Goal: Information Seeking & Learning: Learn about a topic

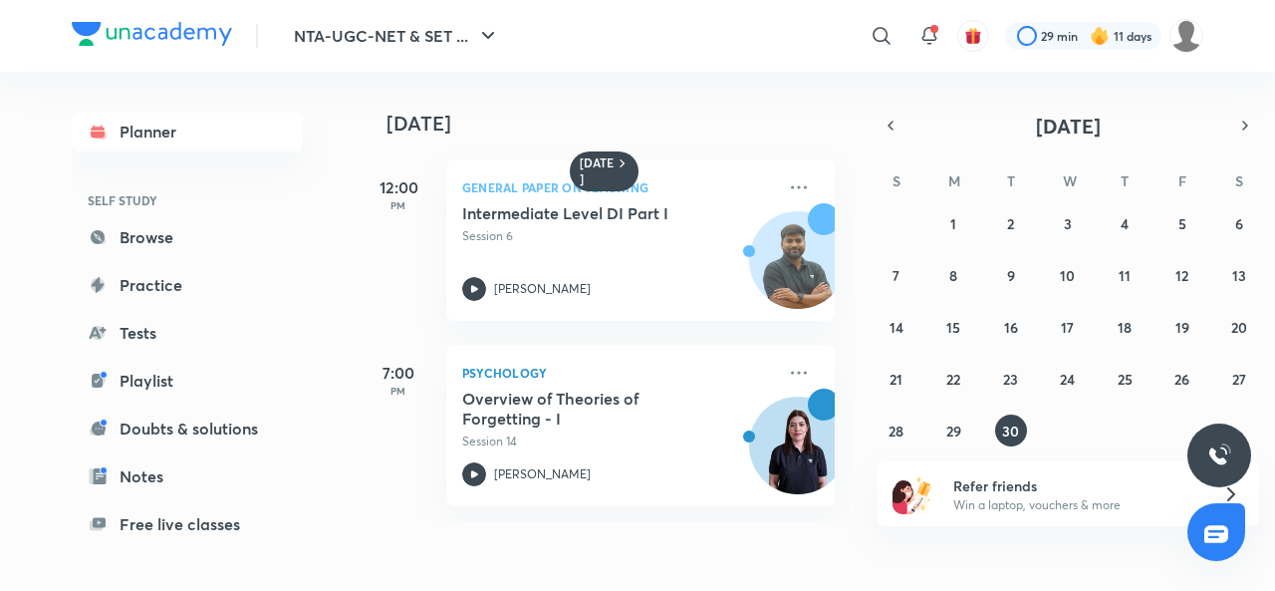
click at [480, 474] on icon at bounding box center [474, 474] width 24 height 24
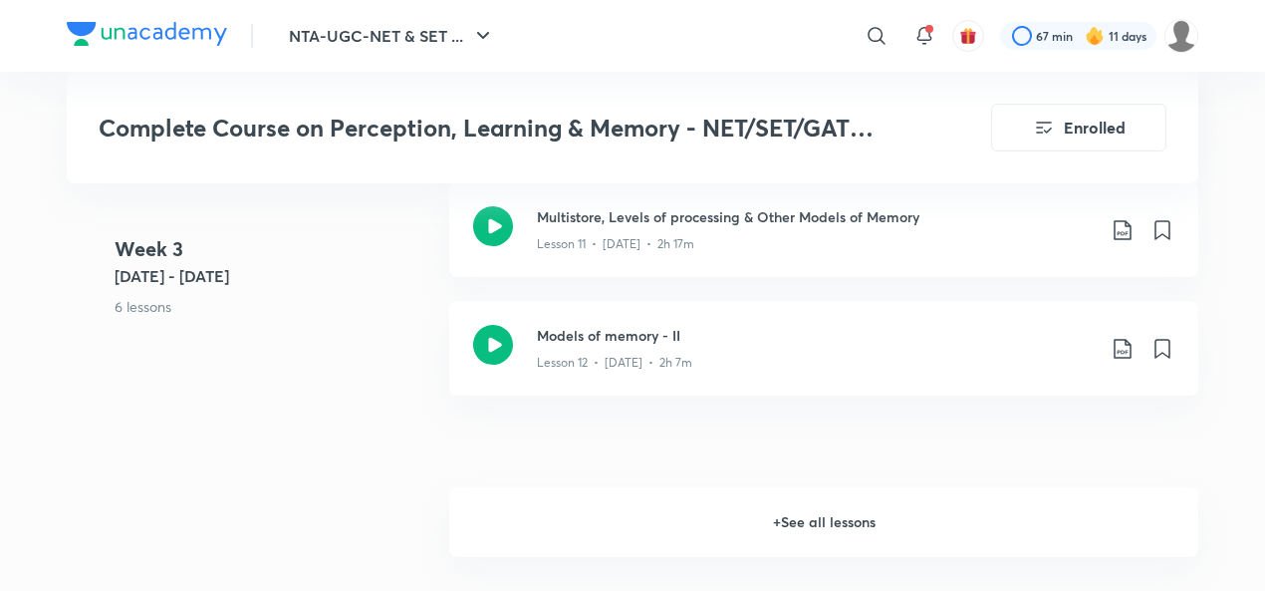
scroll to position [2554, 0]
click at [796, 488] on h6 "+ See all lessons" at bounding box center [823, 518] width 749 height 70
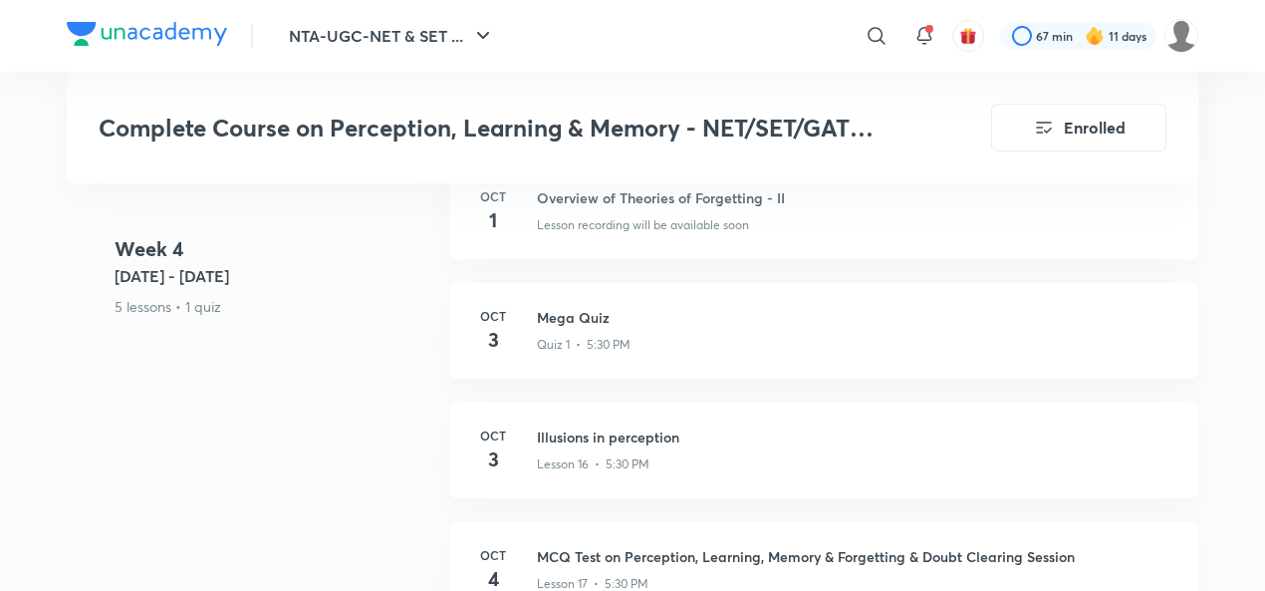
scroll to position [3150, 0]
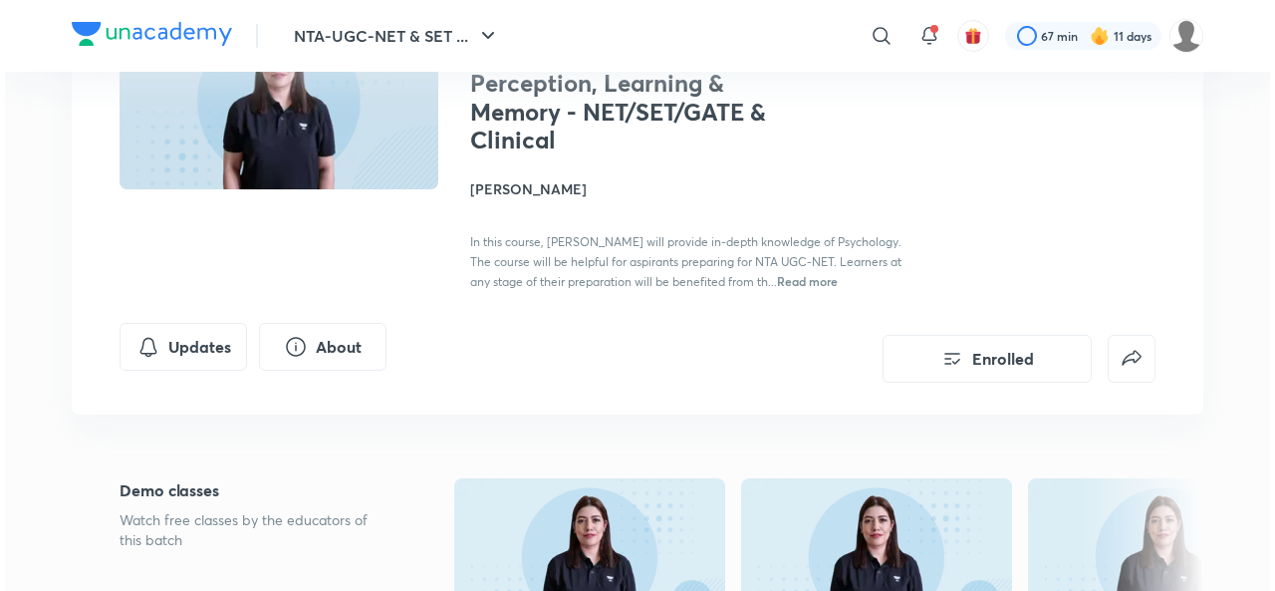
scroll to position [204, 0]
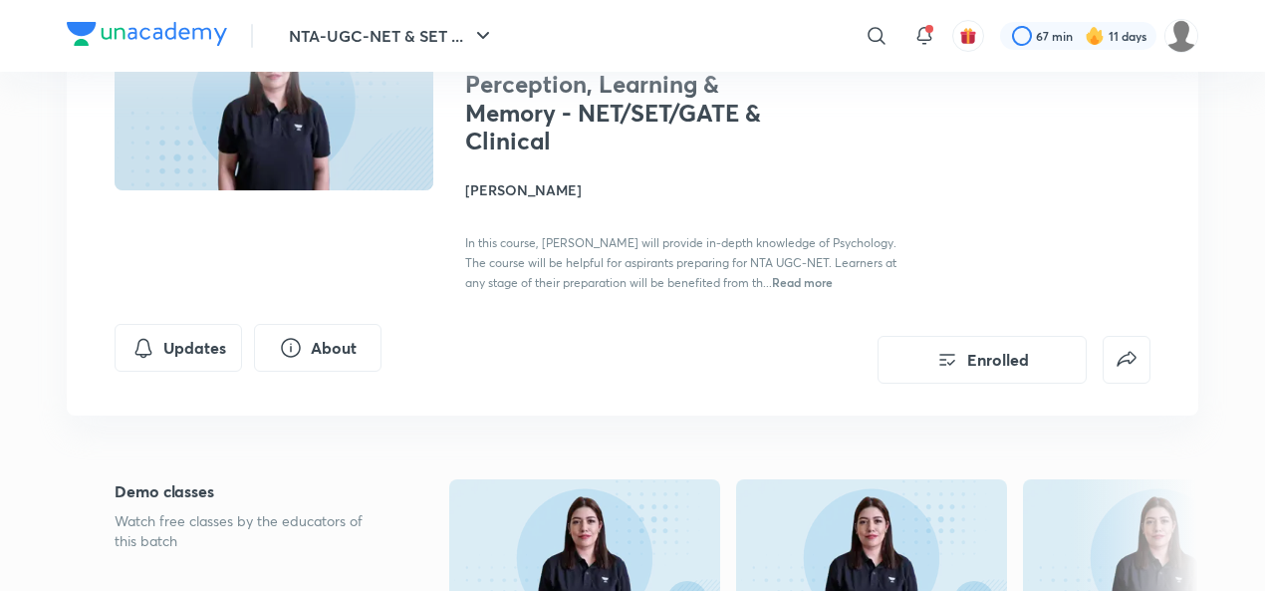
click at [169, 346] on button "Updates" at bounding box center [178, 348] width 127 height 48
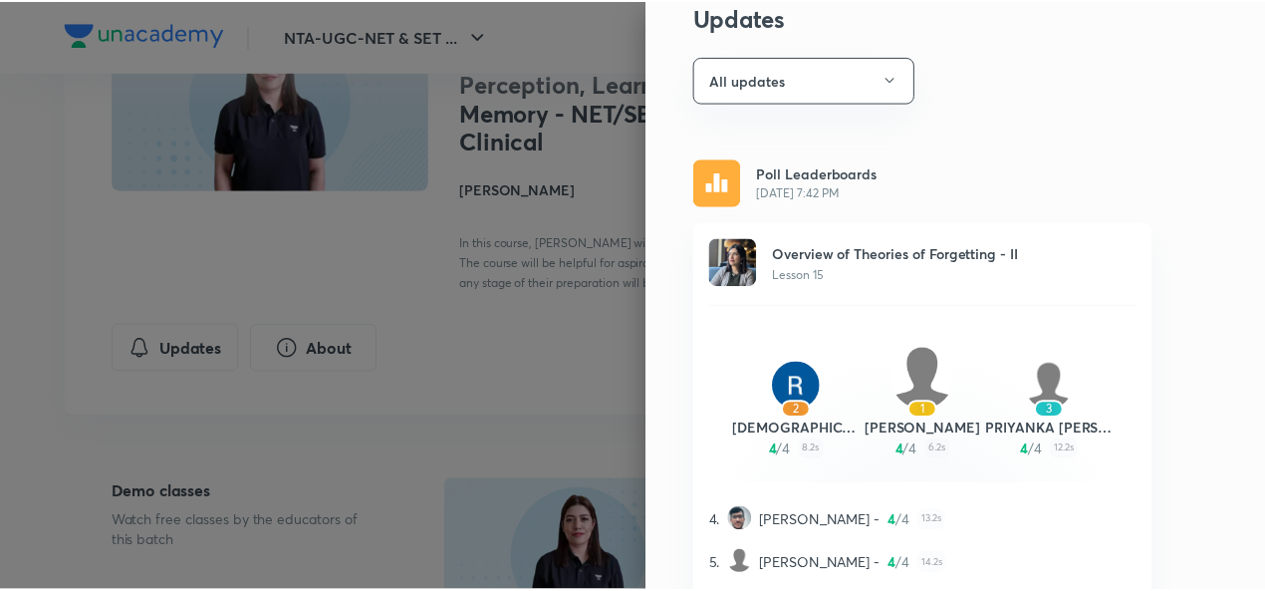
scroll to position [0, 0]
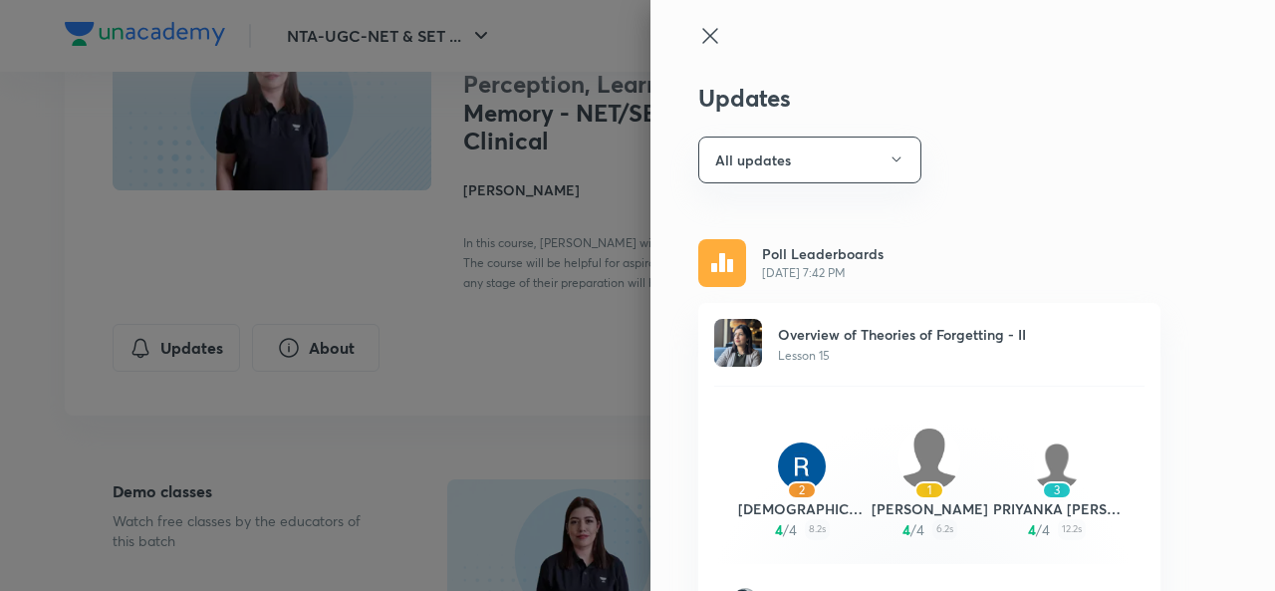
click at [702, 41] on icon at bounding box center [710, 36] width 24 height 24
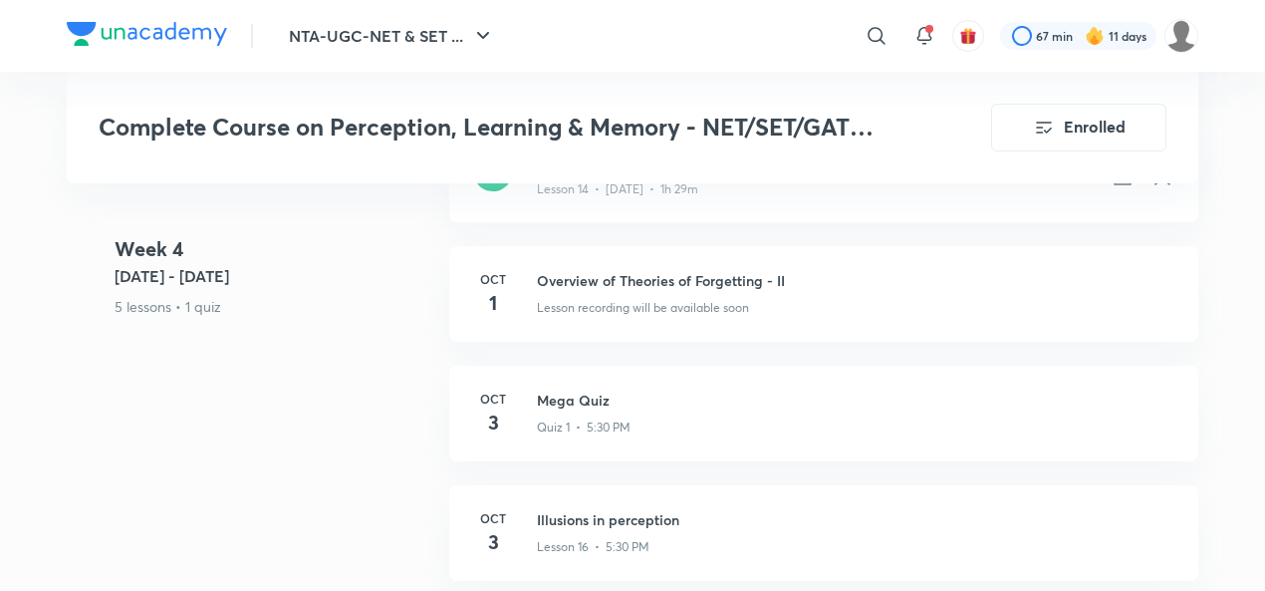
scroll to position [3066, 0]
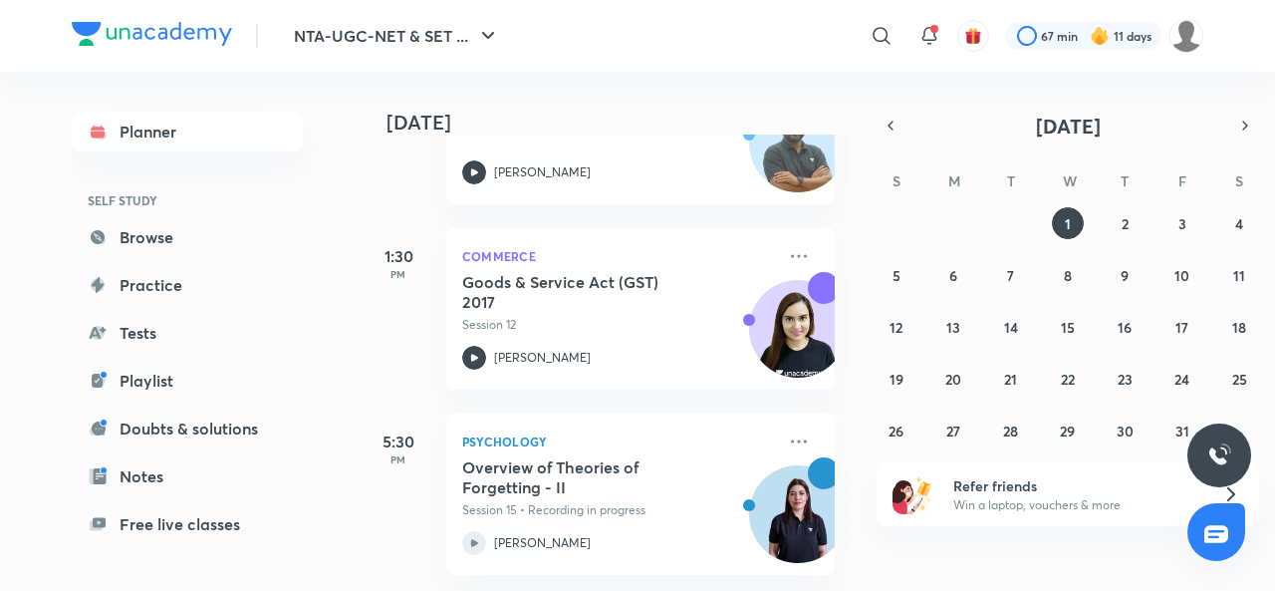
click at [787, 429] on icon at bounding box center [799, 441] width 24 height 24
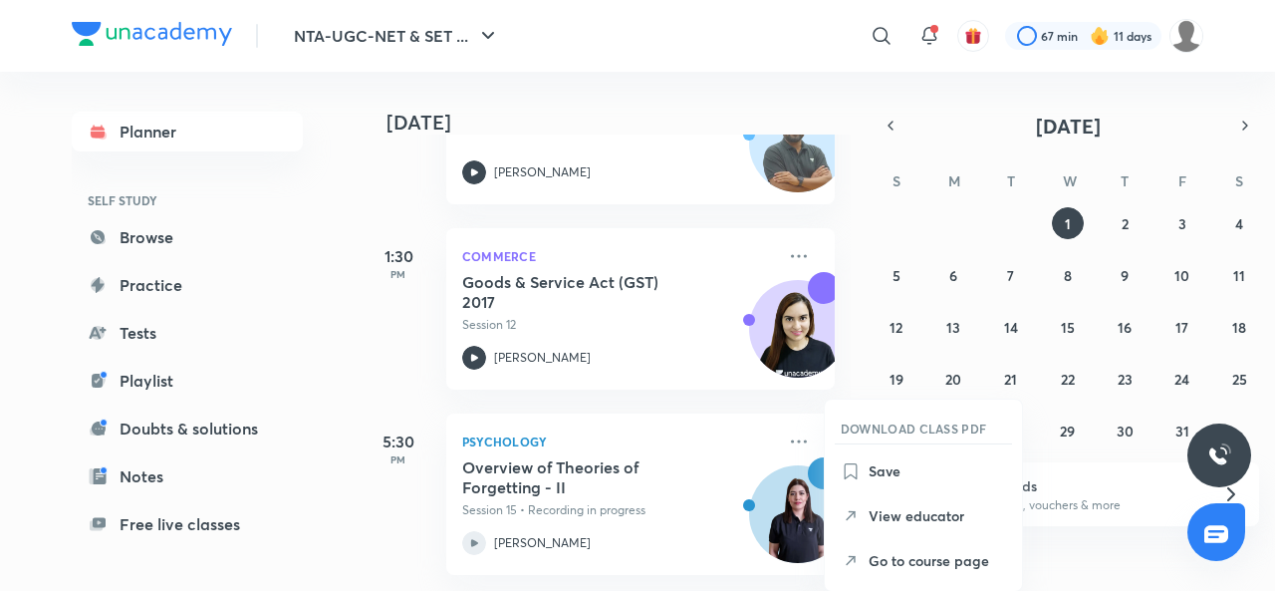
click at [888, 469] on p "Save" at bounding box center [937, 470] width 137 height 21
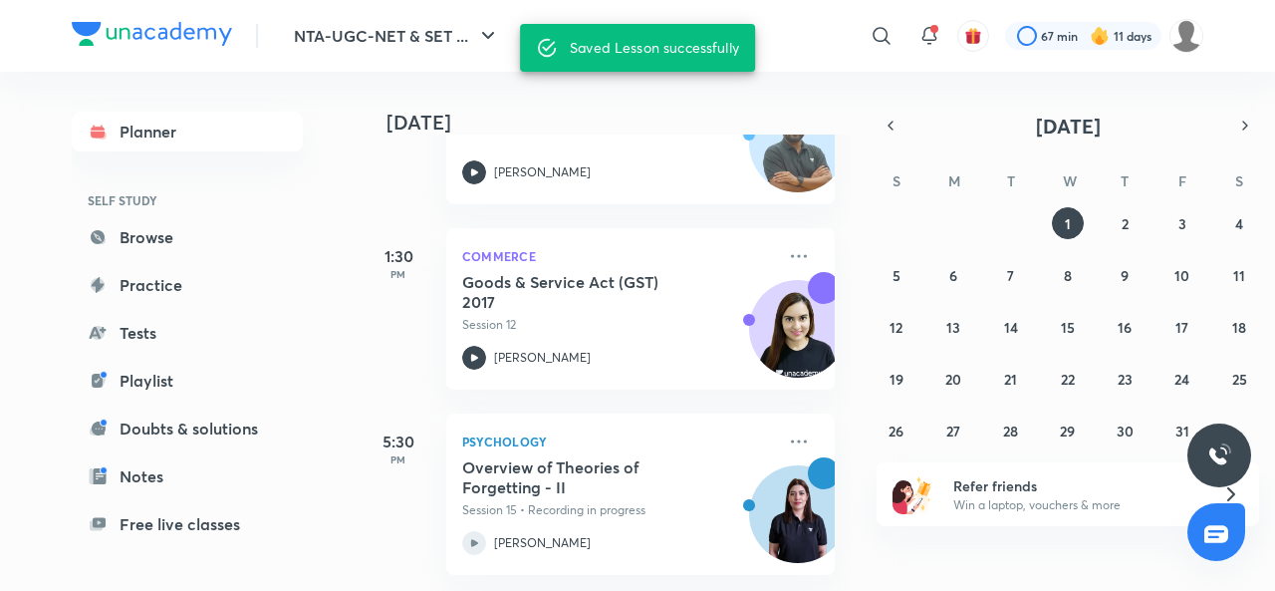
click at [640, 43] on div "Saved Lesson successfully" at bounding box center [654, 48] width 169 height 36
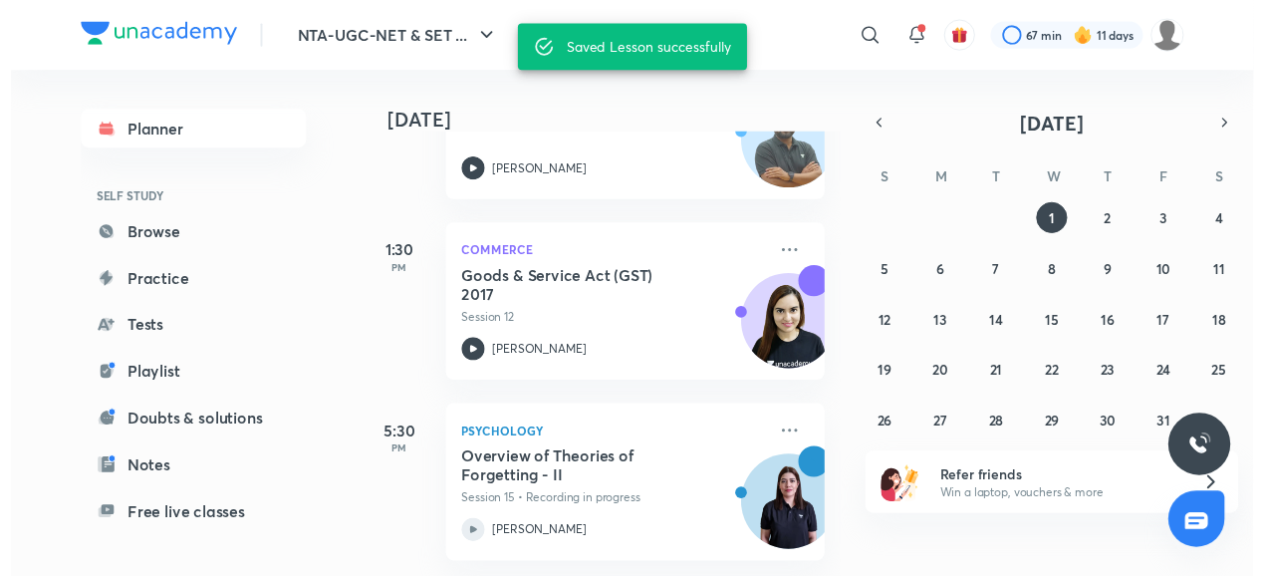
scroll to position [161, 0]
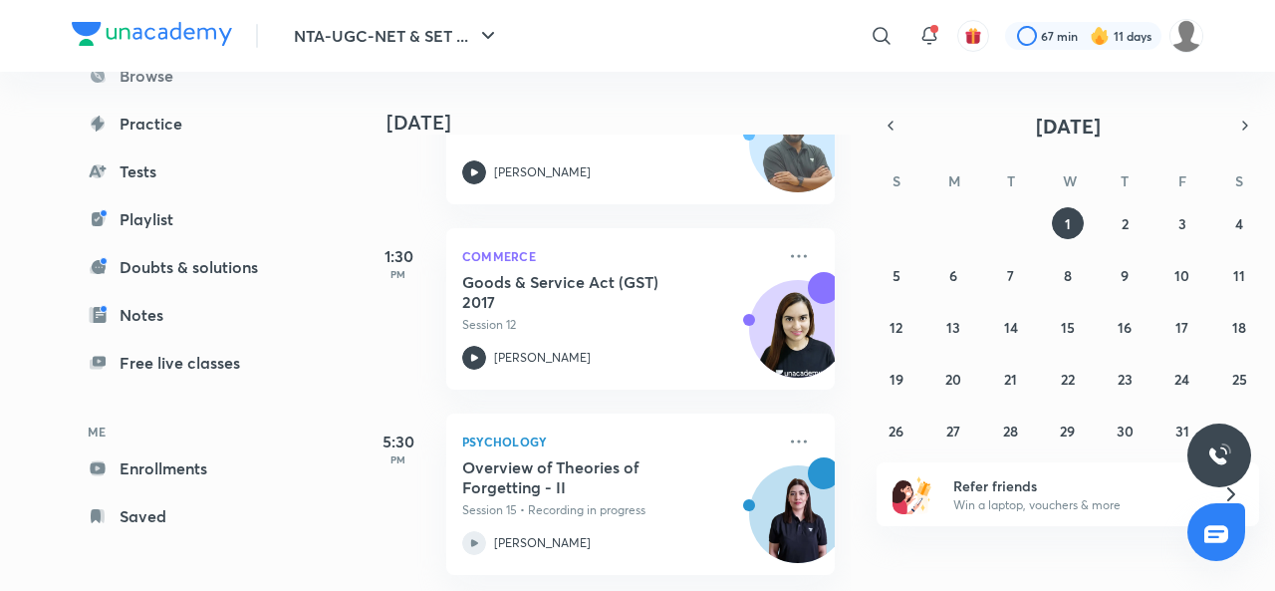
click at [141, 515] on link "Saved" at bounding box center [187, 516] width 231 height 40
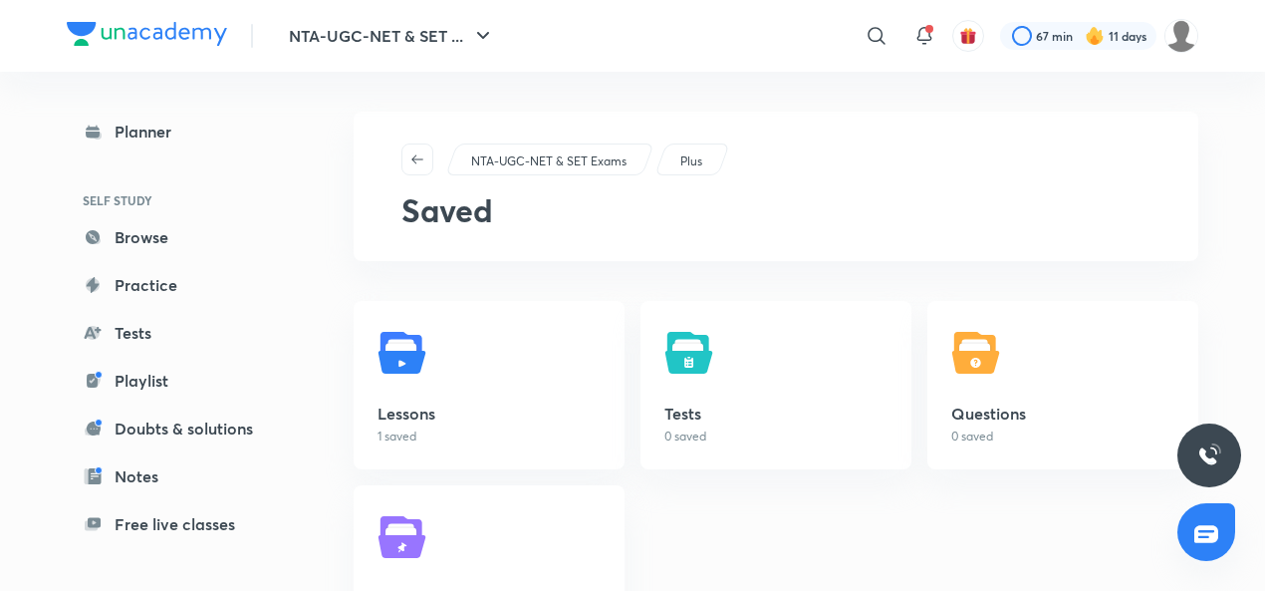
click at [400, 368] on img at bounding box center [406, 353] width 56 height 56
click at [694, 369] on img at bounding box center [692, 353] width 56 height 56
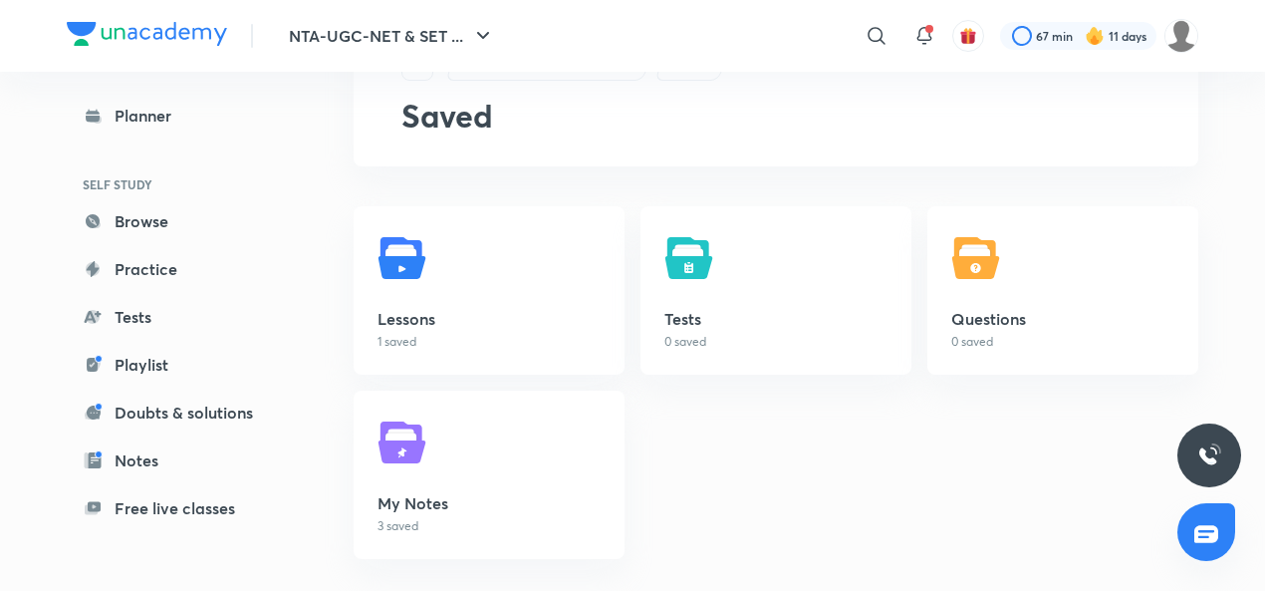
scroll to position [96, 0]
click at [418, 501] on h5 "My Notes" at bounding box center [489, 502] width 223 height 24
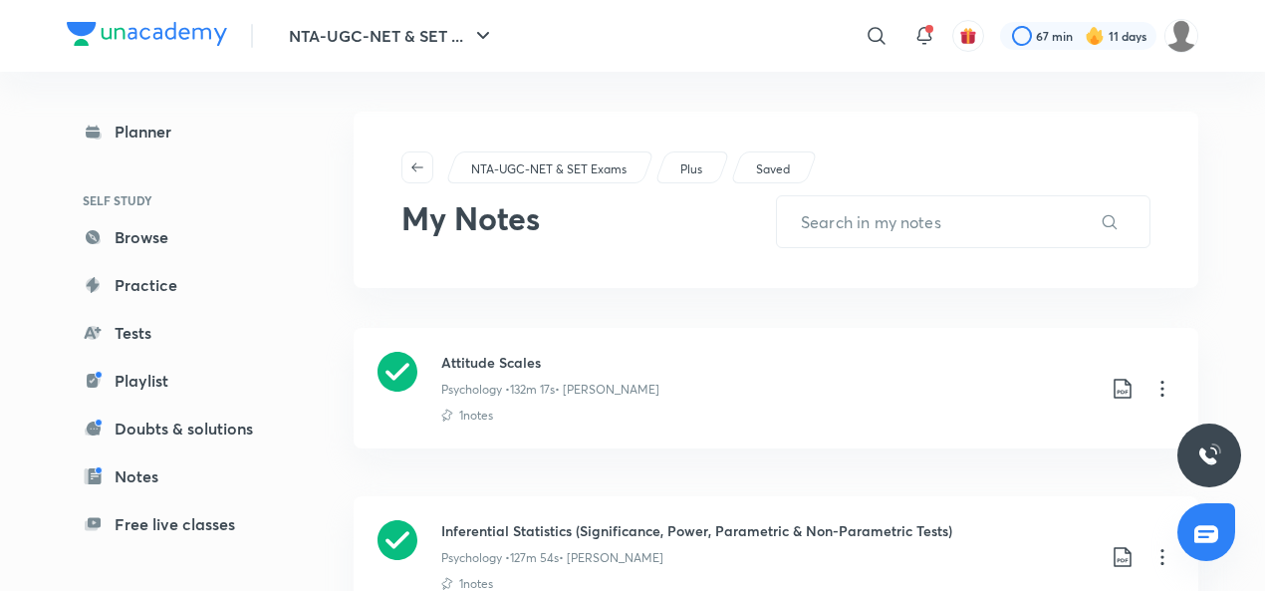
click at [165, 423] on link "Doubts & solutions" at bounding box center [182, 428] width 231 height 40
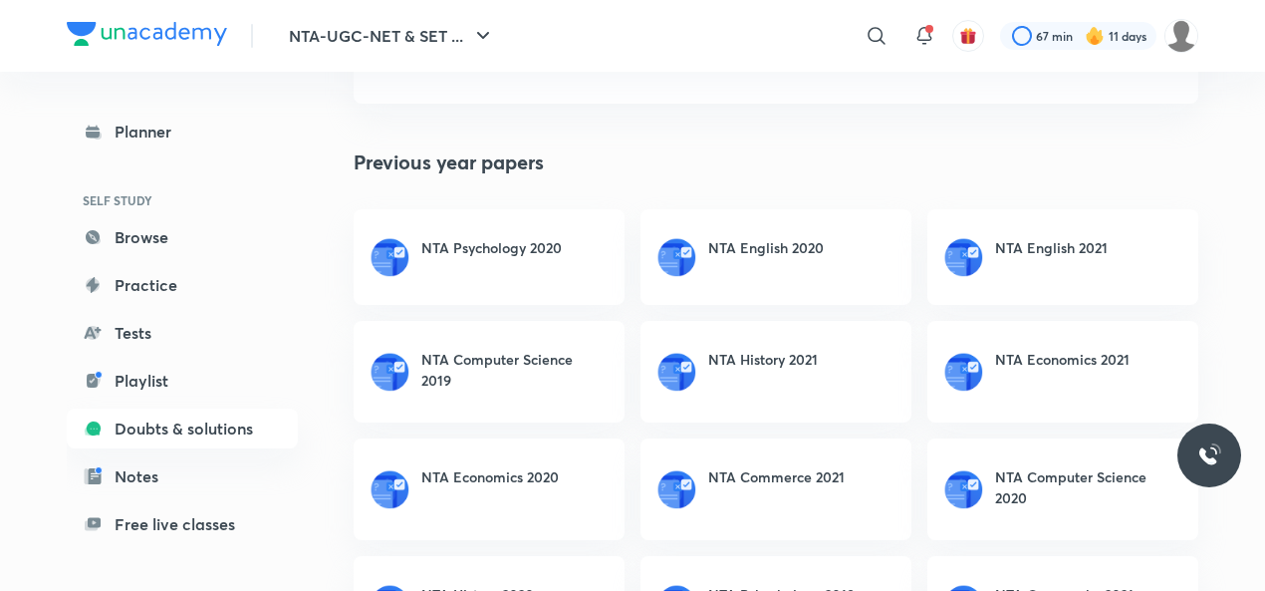
scroll to position [173, 0]
click at [500, 249] on h6 "NTA Psychology 2020" at bounding box center [491, 246] width 140 height 21
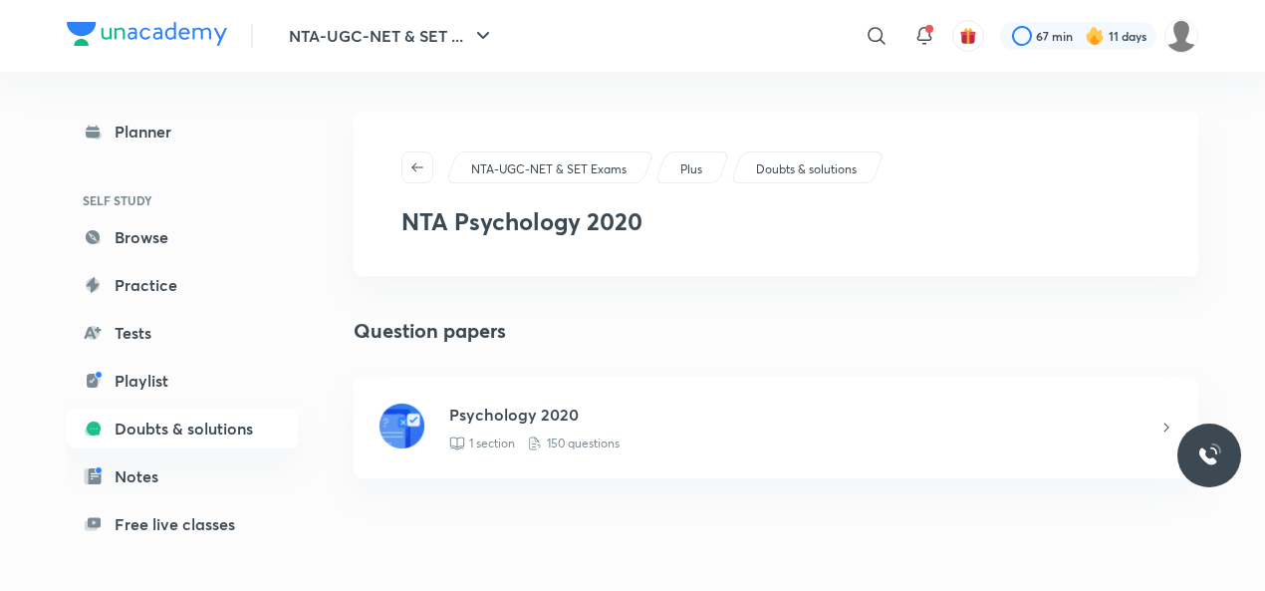
click at [550, 415] on h5 "Psychology 2020" at bounding box center [803, 414] width 709 height 24
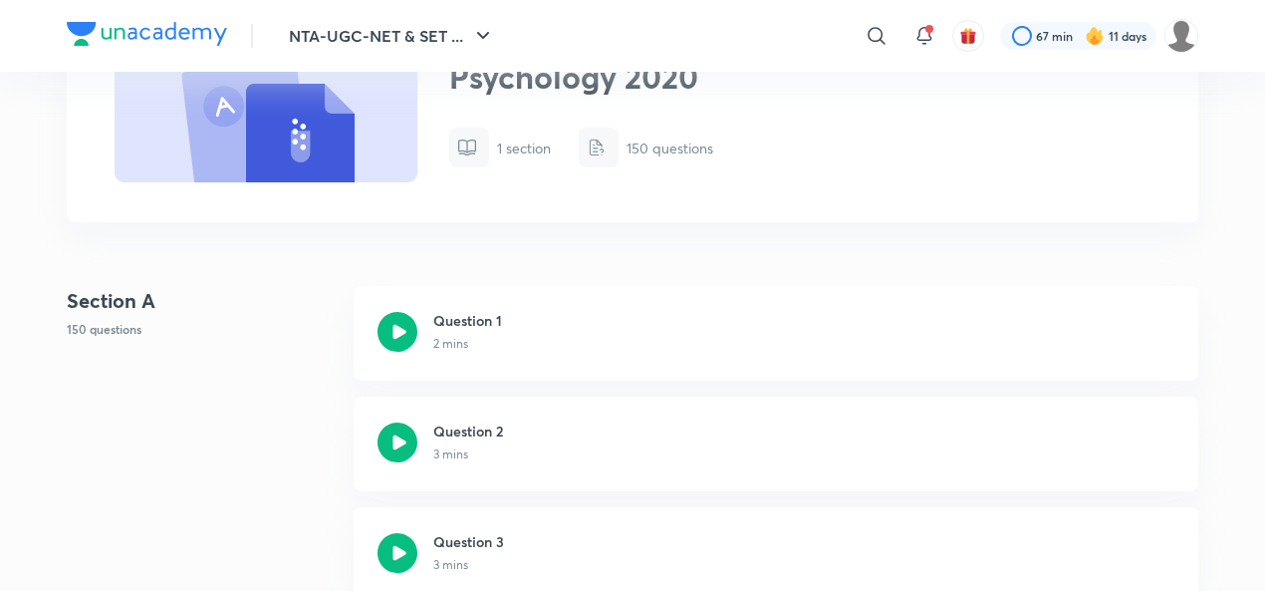
scroll to position [175, 0]
click at [409, 331] on icon at bounding box center [398, 331] width 40 height 40
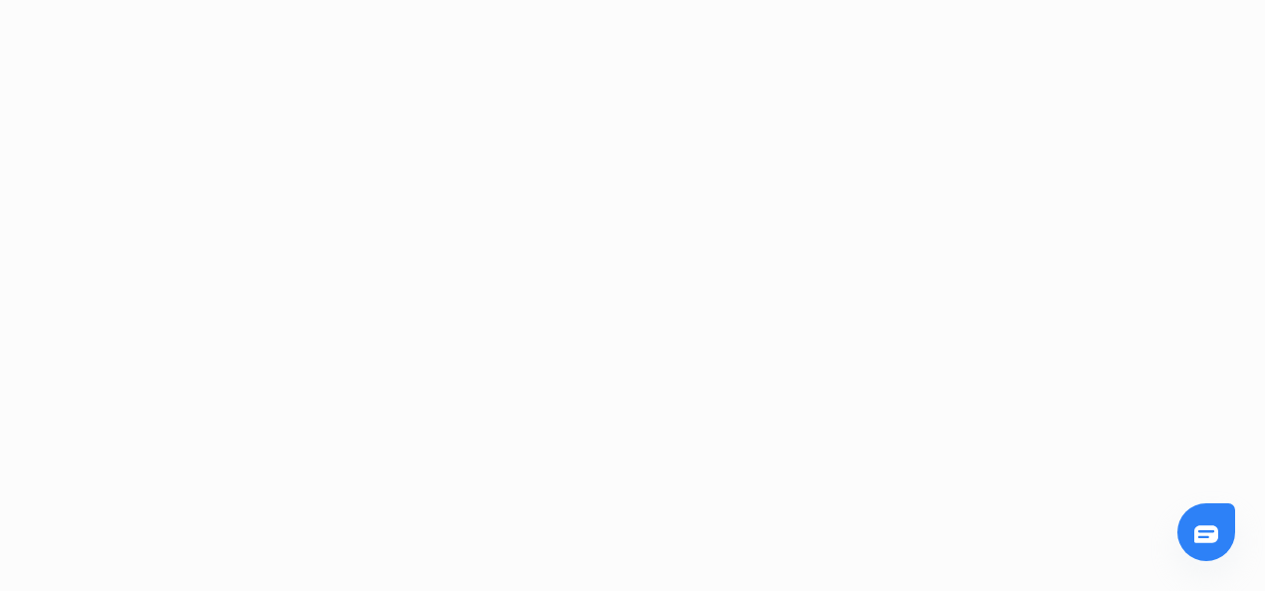
scroll to position [667, 0]
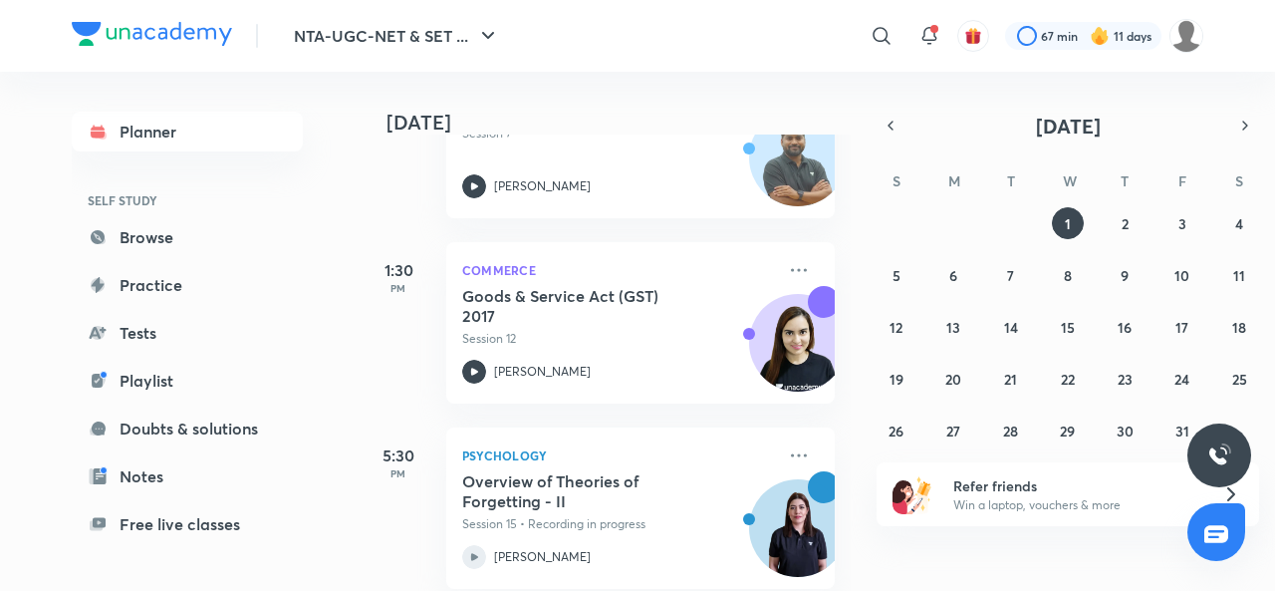
scroll to position [592, 0]
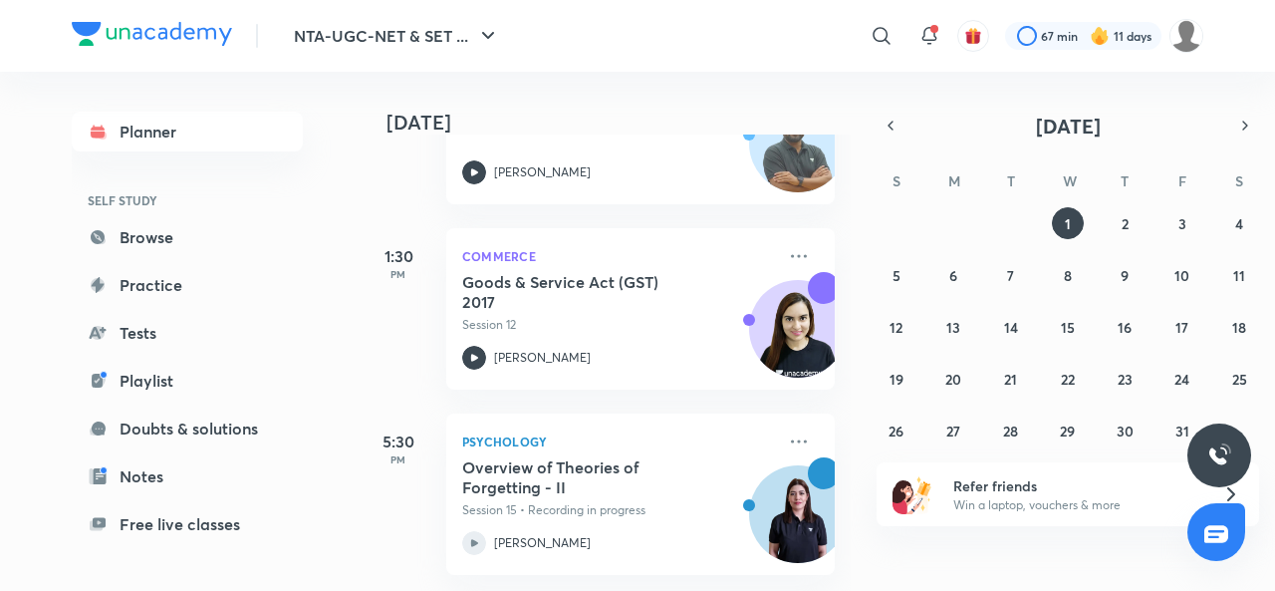
scroll to position [592, 0]
click at [509, 478] on h5 "Overview of Theories of Forgetting - II" at bounding box center [586, 477] width 248 height 40
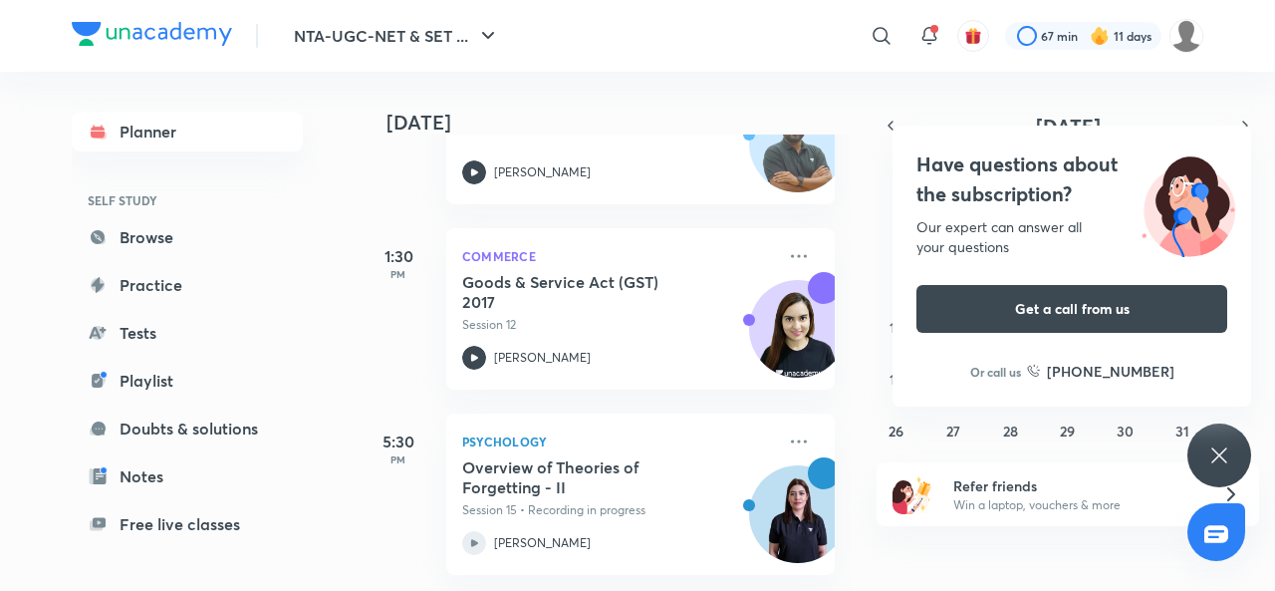
click at [1215, 453] on icon at bounding box center [1219, 455] width 24 height 24
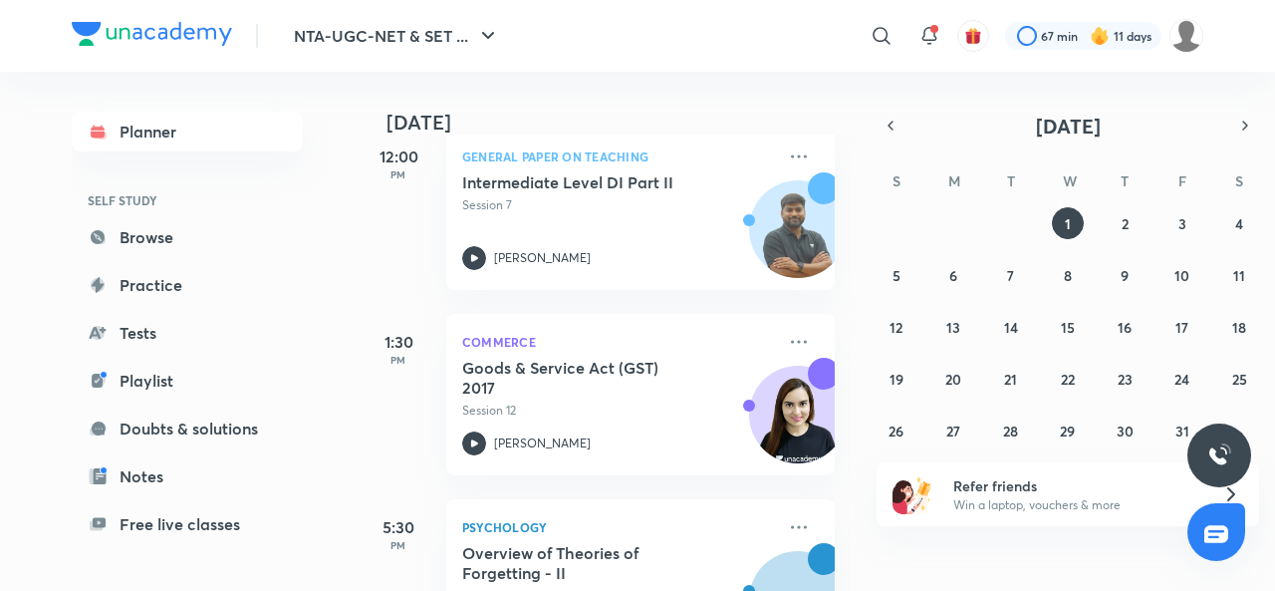
scroll to position [592, 0]
